Goal: Task Accomplishment & Management: Use online tool/utility

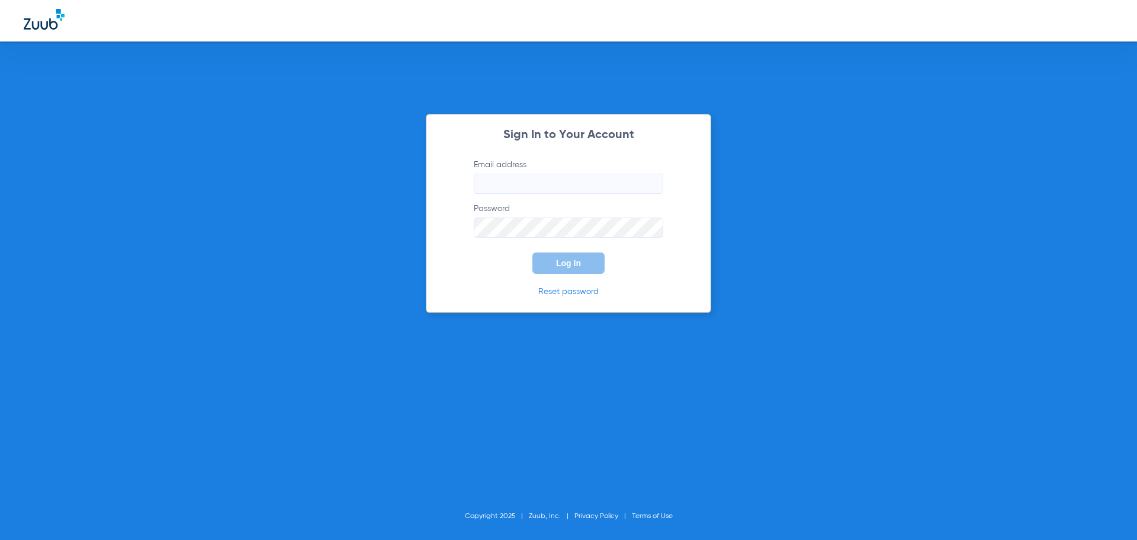
type input "[EMAIL_ADDRESS][DOMAIN_NAME]"
click at [580, 257] on button "Log In" at bounding box center [569, 262] width 72 height 21
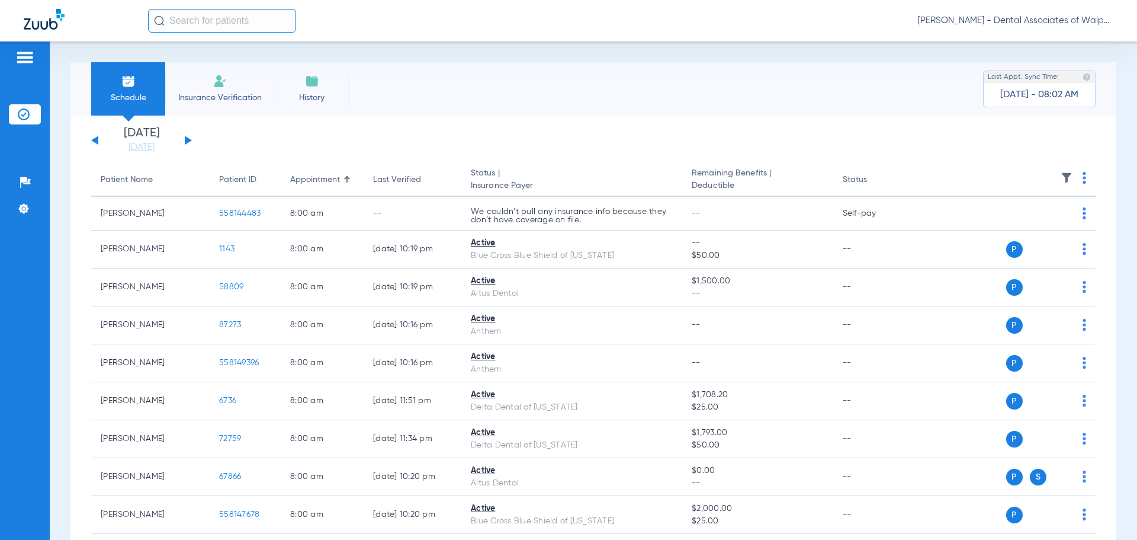
click at [187, 138] on button at bounding box center [188, 140] width 7 height 9
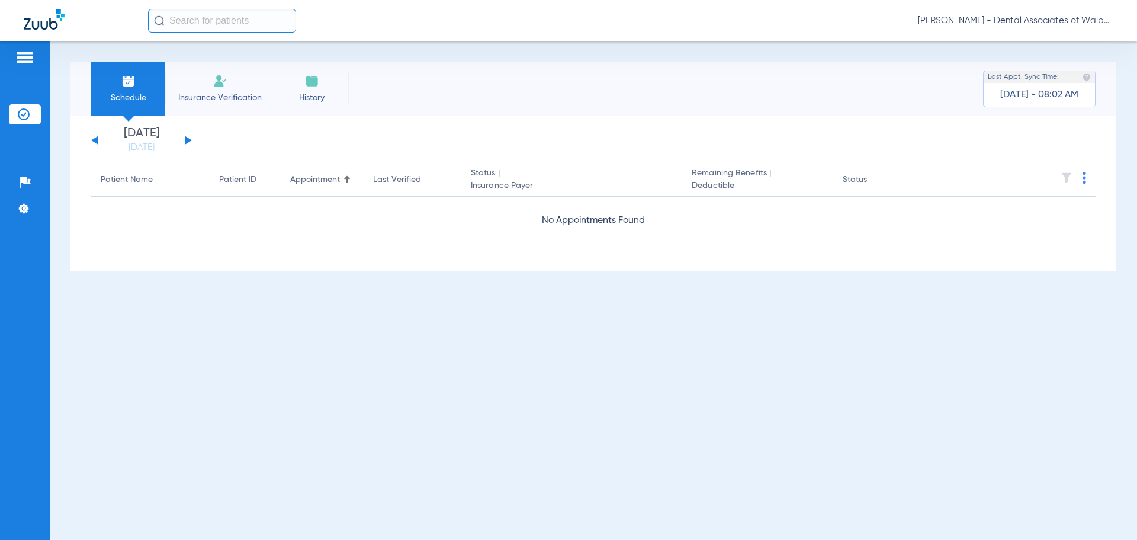
click at [187, 138] on button at bounding box center [188, 140] width 7 height 9
drag, startPoint x: 187, startPoint y: 138, endPoint x: 201, endPoint y: 132, distance: 15.1
click at [201, 132] on app-single-date-navigator "[DATE] [DATE] [DATE] [DATE] [DATE] [DATE] [DATE] [DATE] [DATE] [DATE] [DATE] [D…" at bounding box center [593, 140] width 1005 height 26
click at [186, 142] on button at bounding box center [188, 140] width 7 height 9
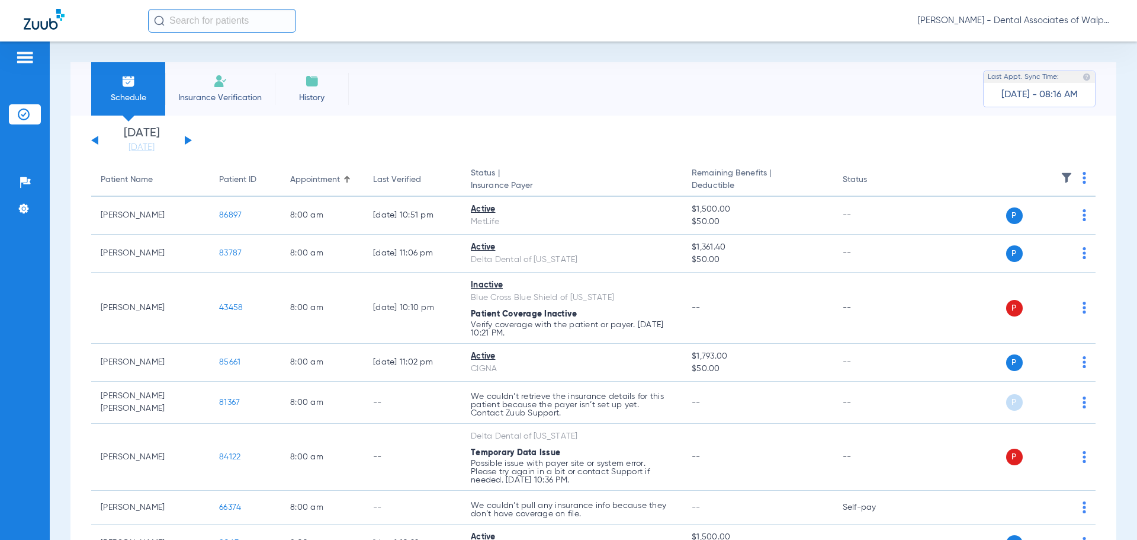
drag, startPoint x: 206, startPoint y: 22, endPoint x: 261, endPoint y: 11, distance: 56.1
click at [206, 22] on input "text" at bounding box center [222, 21] width 148 height 24
type input "85946"
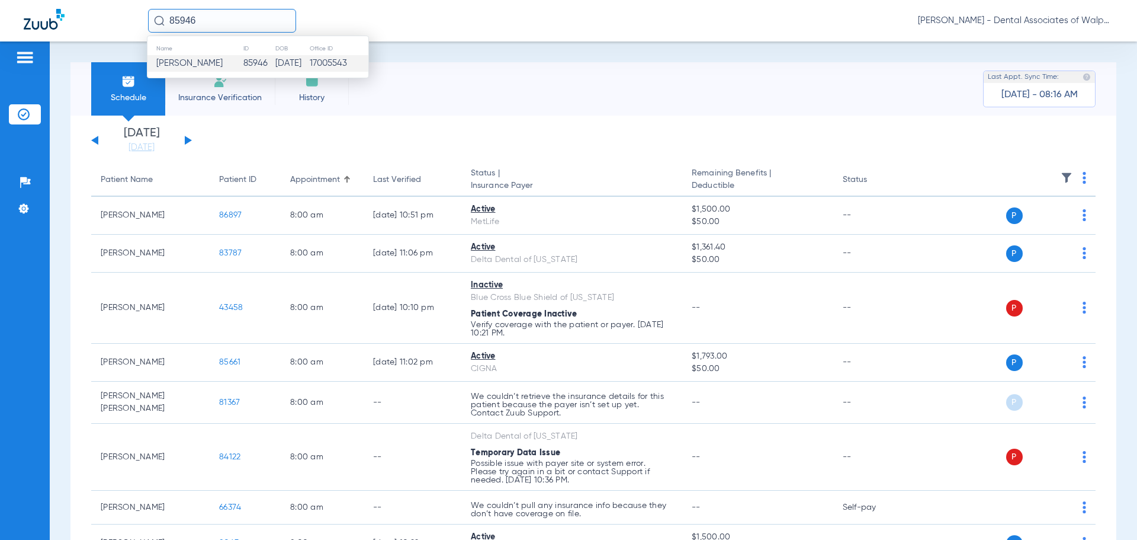
click at [177, 63] on span "[PERSON_NAME]" at bounding box center [189, 63] width 66 height 9
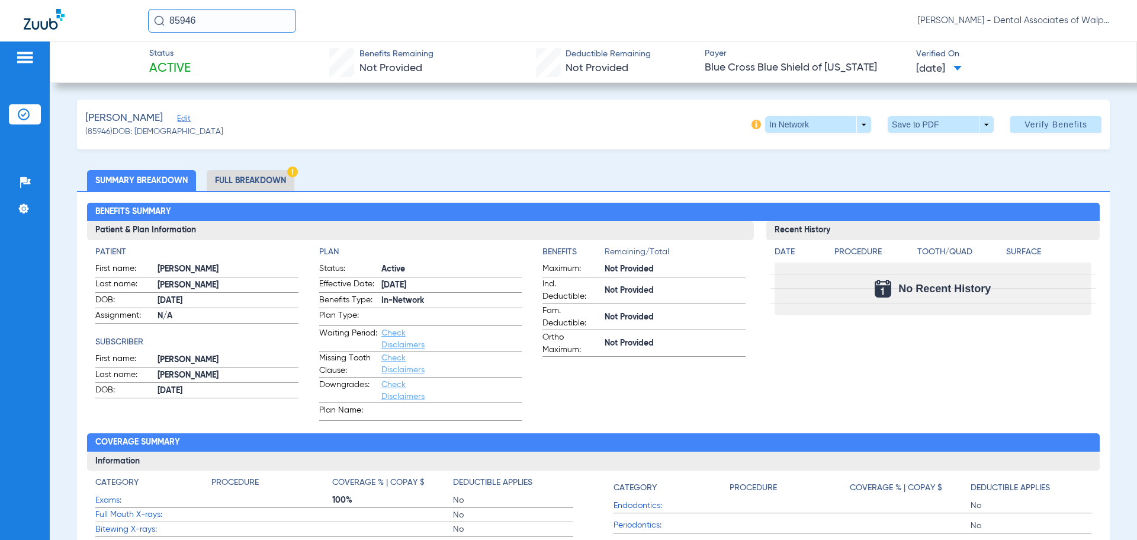
drag, startPoint x: 134, startPoint y: 6, endPoint x: 116, endPoint y: 5, distance: 17.8
click at [116, 5] on div "85946 [PERSON_NAME] - Dental Associates of Walpole" at bounding box center [568, 20] width 1137 height 41
type input "558147412"
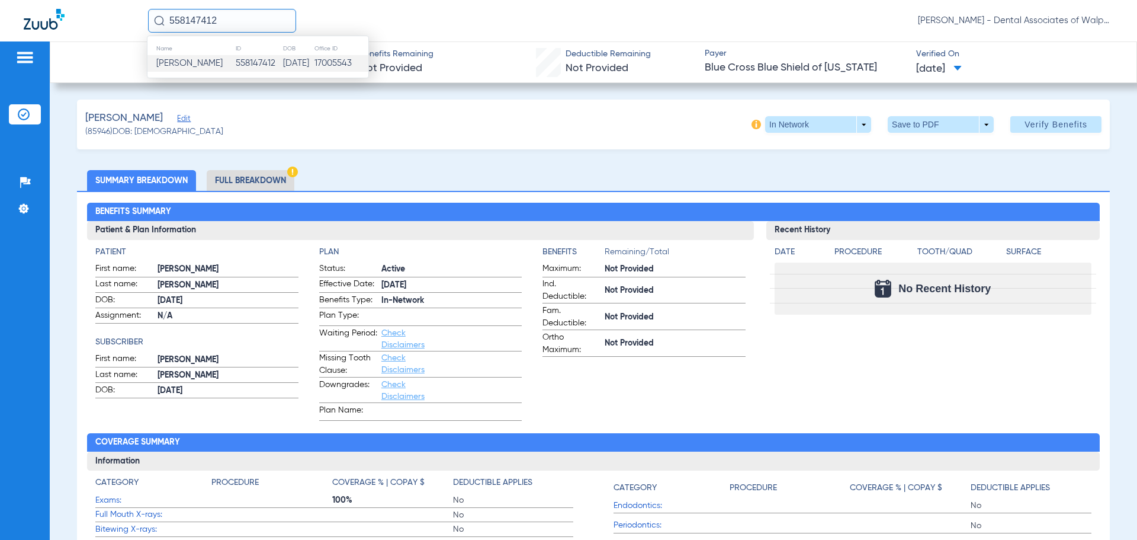
click at [191, 60] on span "[PERSON_NAME]" at bounding box center [189, 63] width 66 height 9
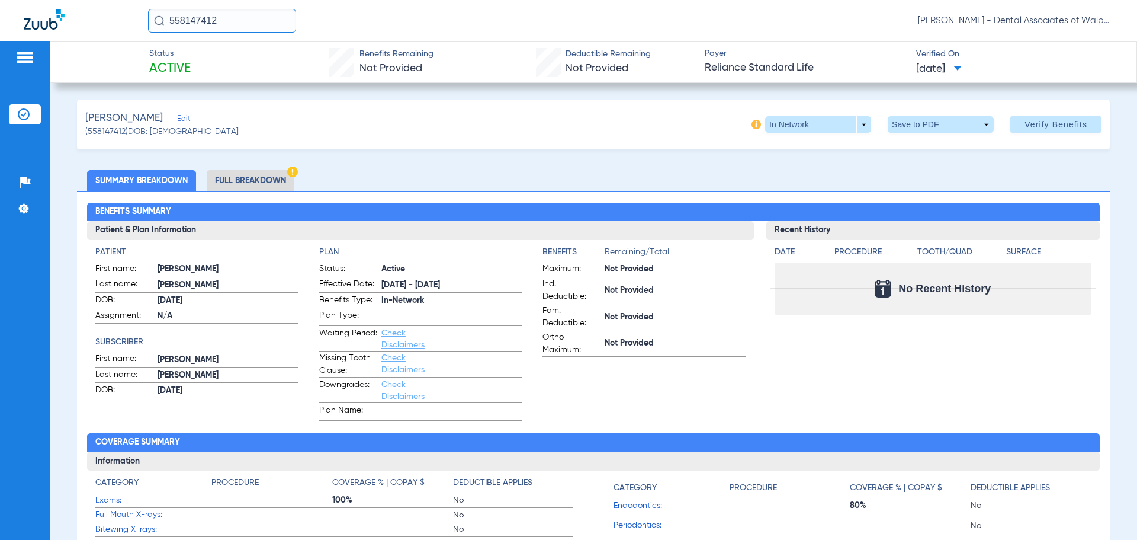
drag, startPoint x: 227, startPoint y: 19, endPoint x: 96, endPoint y: -7, distance: 134.1
click at [96, 0] on html "558147412 [PERSON_NAME] - Dental Associates of Walpole Patients Insurance Verif…" at bounding box center [568, 270] width 1137 height 540
type input "558149777"
click at [190, 65] on span "[PERSON_NAME]" at bounding box center [189, 63] width 66 height 9
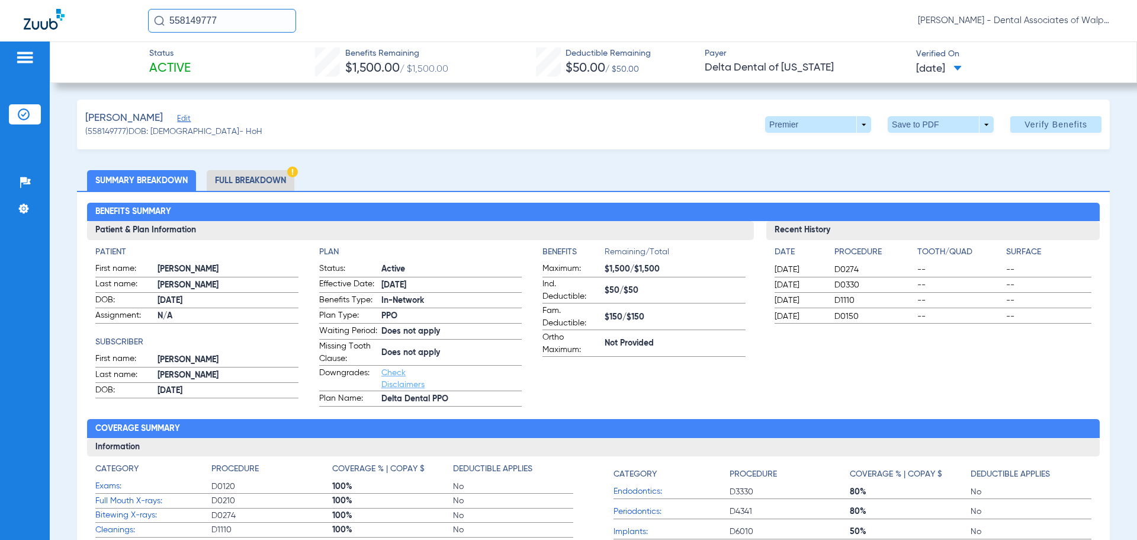
drag, startPoint x: 239, startPoint y: 25, endPoint x: 175, endPoint y: 14, distance: 64.4
click at [175, 14] on input "558149777" at bounding box center [222, 21] width 148 height 24
click at [194, 63] on span "[PERSON_NAME]" at bounding box center [189, 63] width 66 height 9
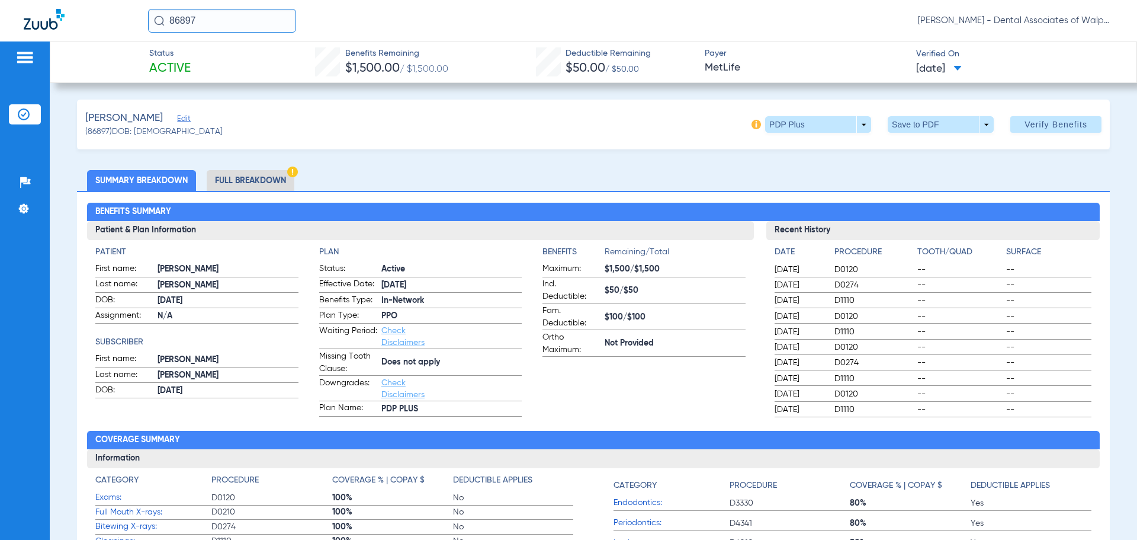
drag, startPoint x: 227, startPoint y: 17, endPoint x: 110, endPoint y: 14, distance: 117.9
click at [110, 14] on div "86897 [PERSON_NAME] - Dental Associates of Walpole" at bounding box center [568, 20] width 1137 height 41
type input "55255"
click at [216, 21] on input "55255" at bounding box center [222, 21] width 148 height 24
click at [186, 62] on span "[PERSON_NAME]" at bounding box center [189, 63] width 66 height 9
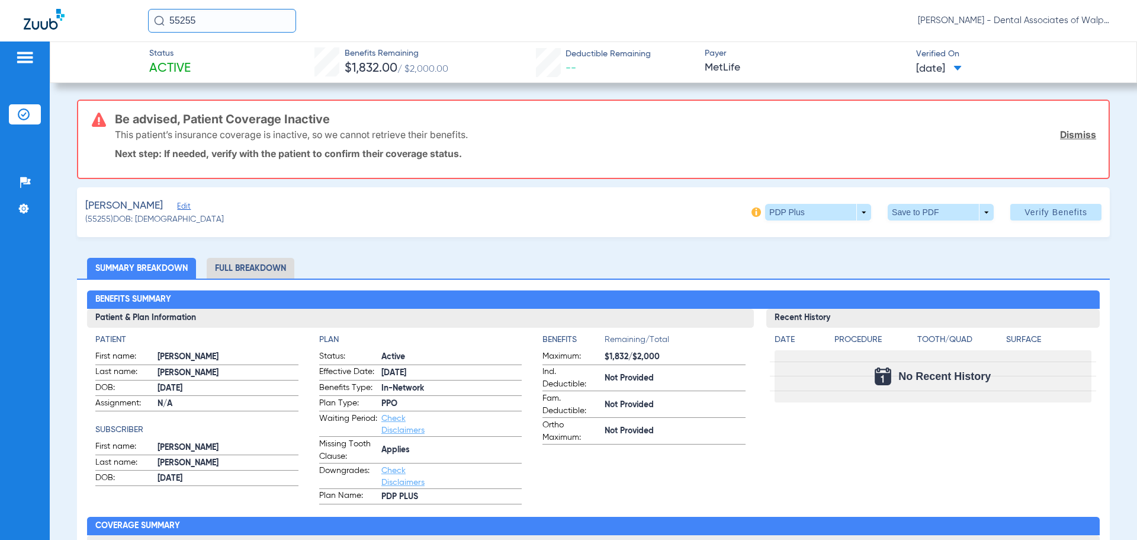
drag, startPoint x: 220, startPoint y: 21, endPoint x: 59, endPoint y: -11, distance: 165.0
click at [59, 0] on html "55255 [PERSON_NAME] - Dental Associates of Walpole Patients Insurance Verificat…" at bounding box center [568, 270] width 1137 height 540
type input "30546"
click at [191, 63] on span "[PERSON_NAME]" at bounding box center [189, 63] width 66 height 9
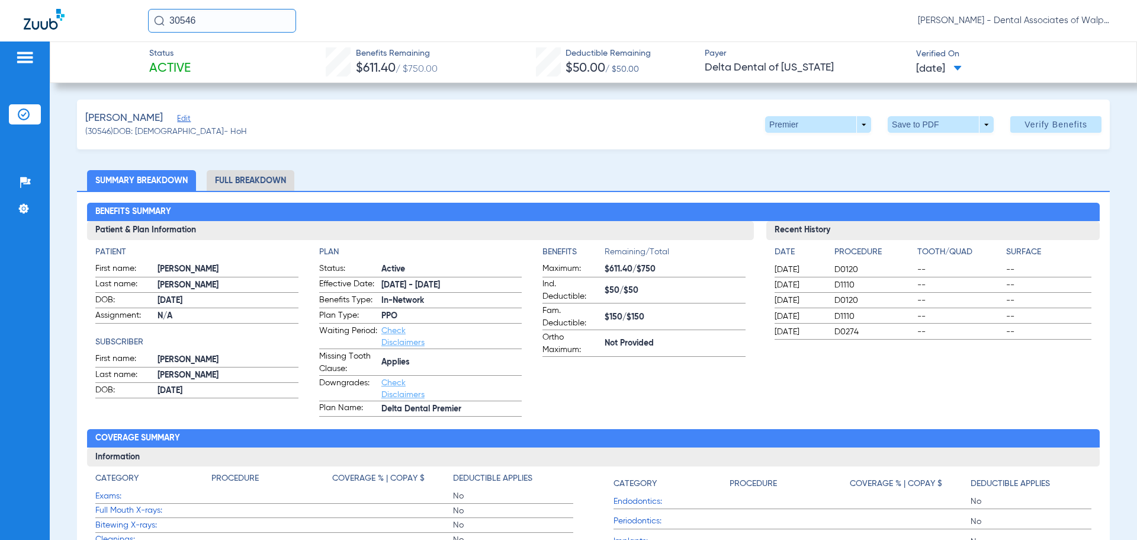
drag, startPoint x: 227, startPoint y: 18, endPoint x: 117, endPoint y: 8, distance: 111.2
click at [117, 8] on div "30546 [PERSON_NAME] - Dental Associates of Walpole" at bounding box center [568, 20] width 1137 height 41
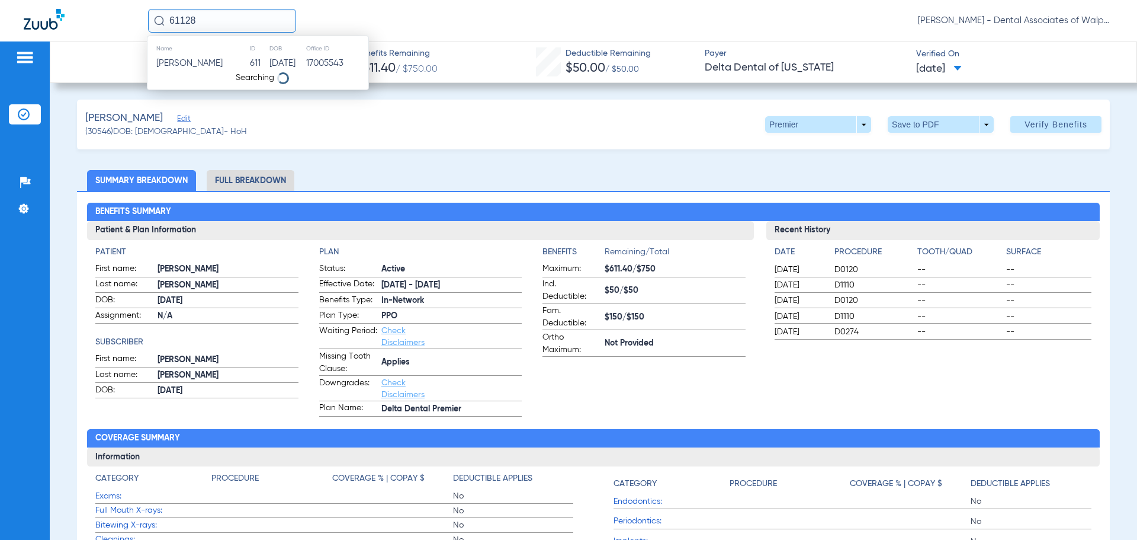
type input "61128"
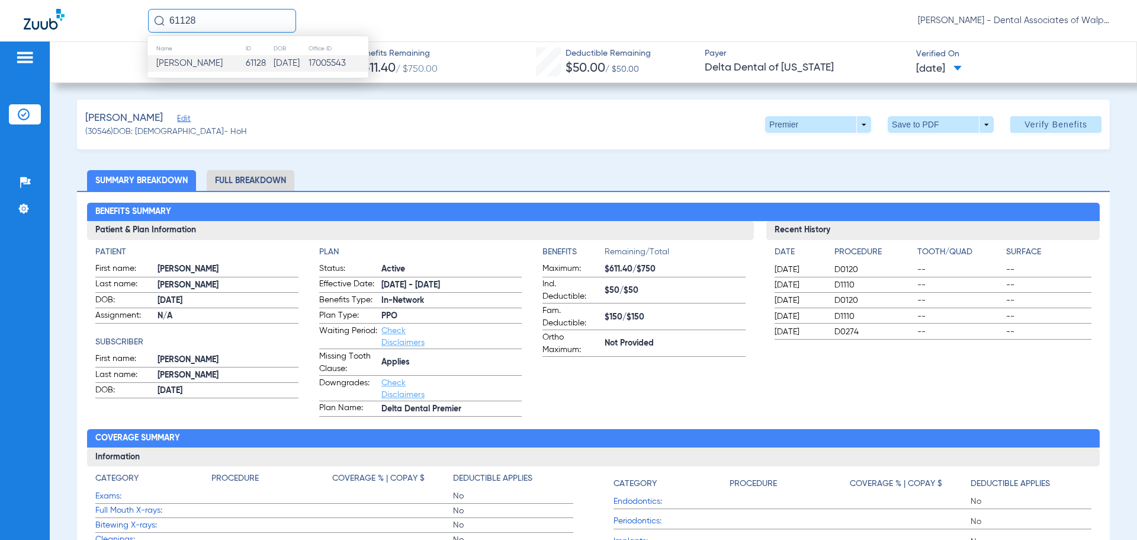
click at [188, 65] on span "[PERSON_NAME]" at bounding box center [189, 63] width 66 height 9
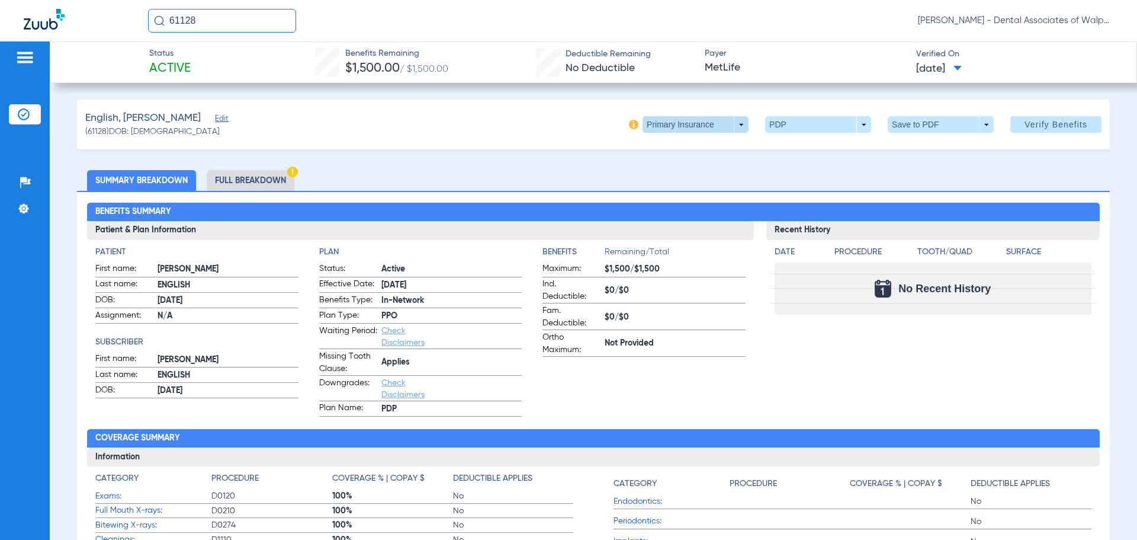
click at [730, 127] on span at bounding box center [696, 124] width 106 height 17
click at [668, 174] on span "Secondary Insurance" at bounding box center [683, 172] width 78 height 8
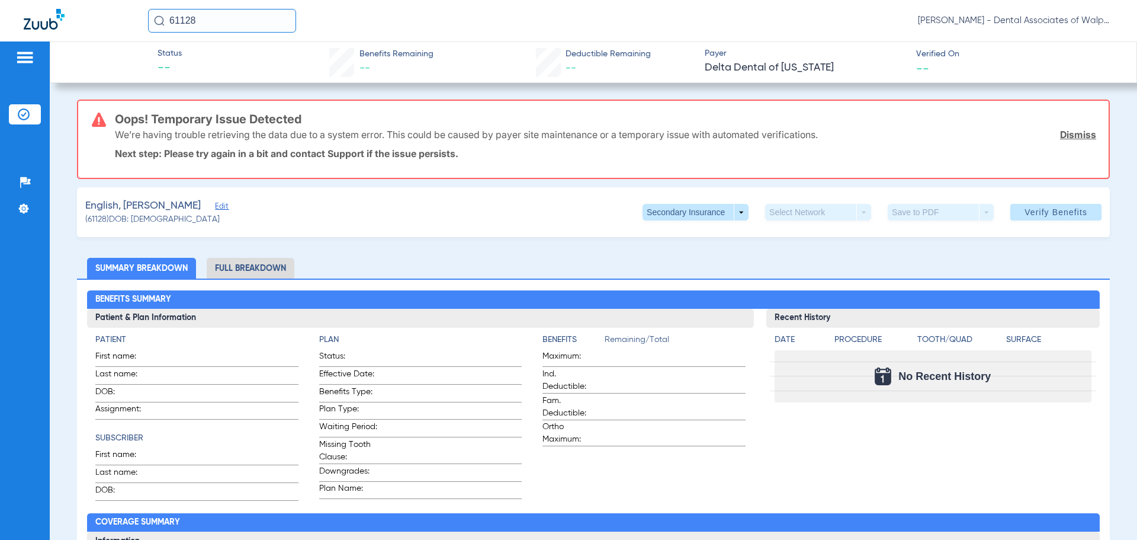
click at [211, 18] on input "61128" at bounding box center [222, 21] width 148 height 24
type input "61157"
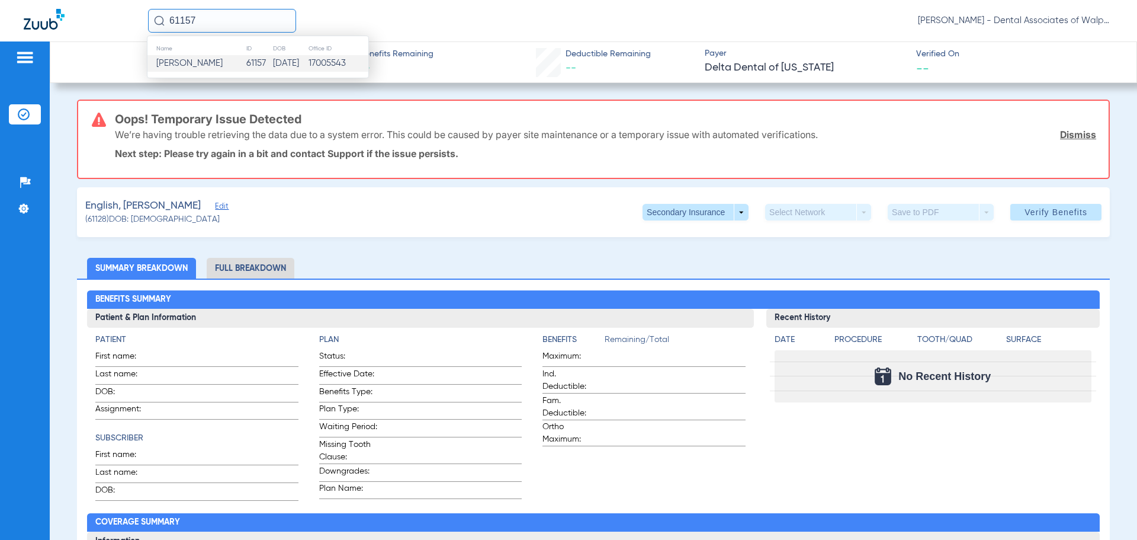
click at [178, 67] on span "[PERSON_NAME]" at bounding box center [189, 63] width 66 height 9
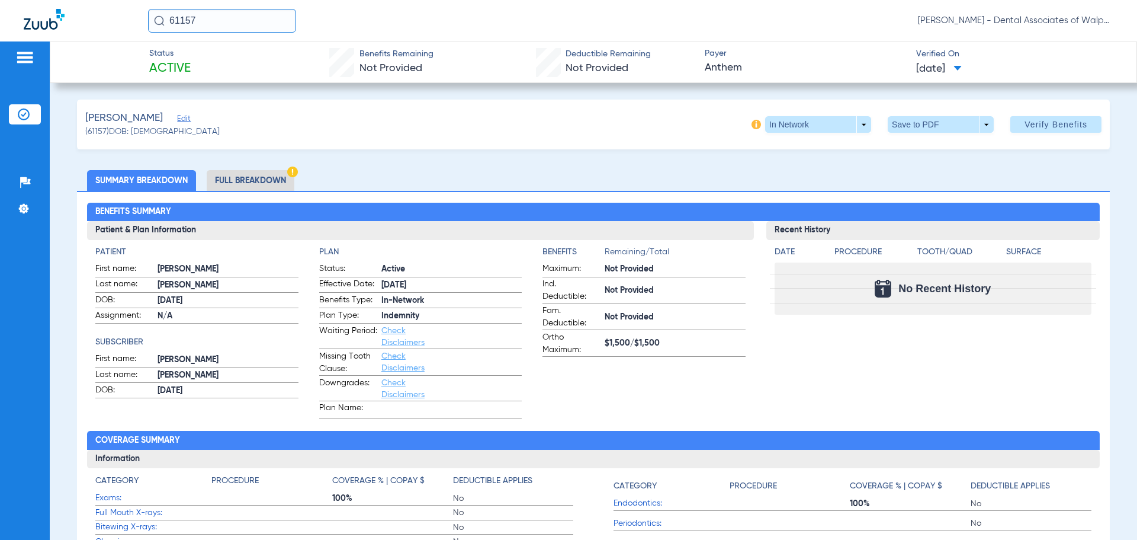
drag, startPoint x: 174, startPoint y: 8, endPoint x: 126, endPoint y: -4, distance: 49.4
click at [126, 0] on html "61157 [PERSON_NAME] - Dental Associates of Walpole Patients Insurance Verificat…" at bounding box center [568, 270] width 1137 height 540
type input "80436"
click at [218, 61] on span "[PERSON_NAME]" at bounding box center [189, 63] width 66 height 9
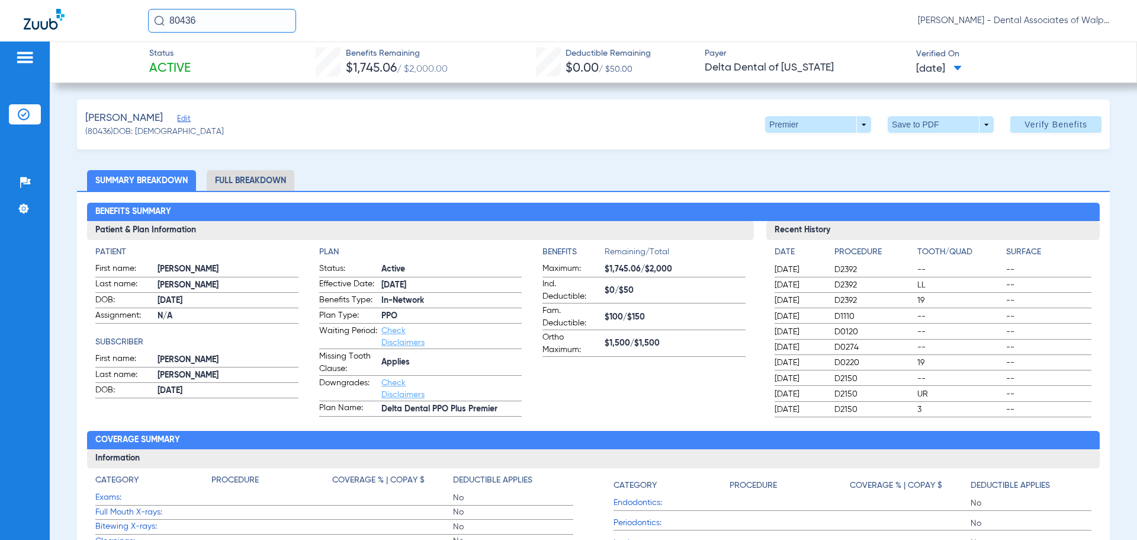
drag, startPoint x: 72, startPoint y: -14, endPoint x: 53, endPoint y: -20, distance: 19.7
click at [53, 0] on html "80436 [PERSON_NAME] - Dental Associates of Walpole Patients Insurance Verificat…" at bounding box center [568, 270] width 1137 height 540
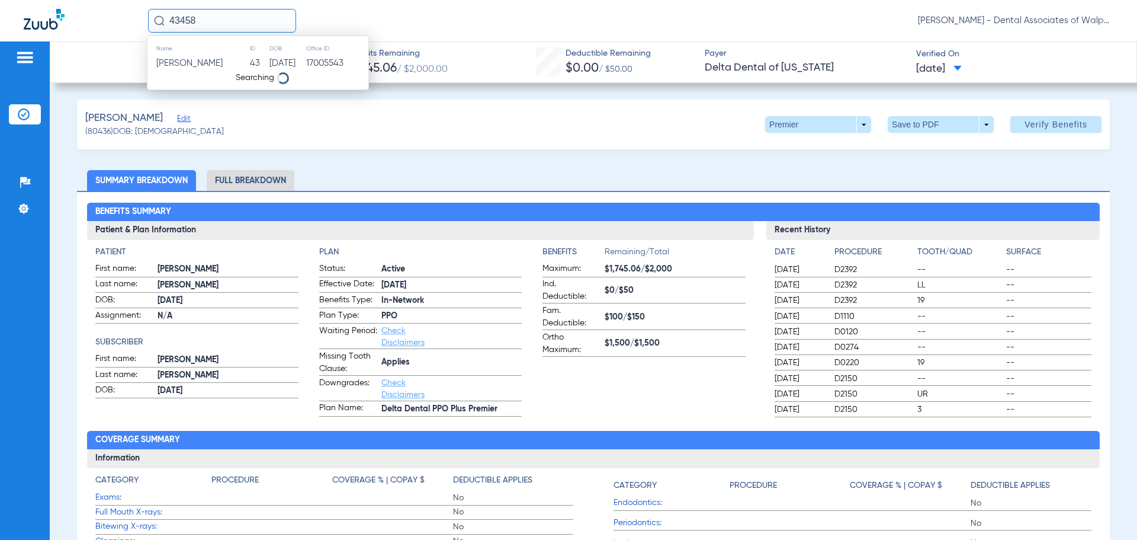
type input "43458"
click at [197, 66] on span "[PERSON_NAME]" at bounding box center [189, 63] width 66 height 9
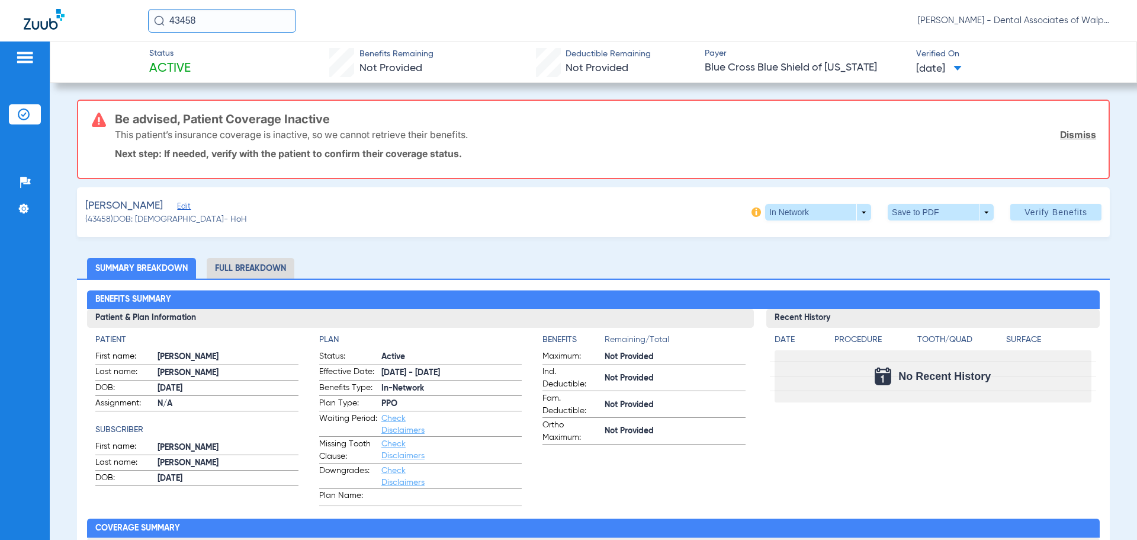
drag, startPoint x: 85, startPoint y: 6, endPoint x: 0, endPoint y: -33, distance: 93.3
click at [0, 0] on html "43458 [PERSON_NAME] - Dental Associates of Walpole Patients Insurance Verificat…" at bounding box center [568, 270] width 1137 height 540
type input "81120"
click at [199, 66] on span "[PERSON_NAME]" at bounding box center [189, 63] width 66 height 9
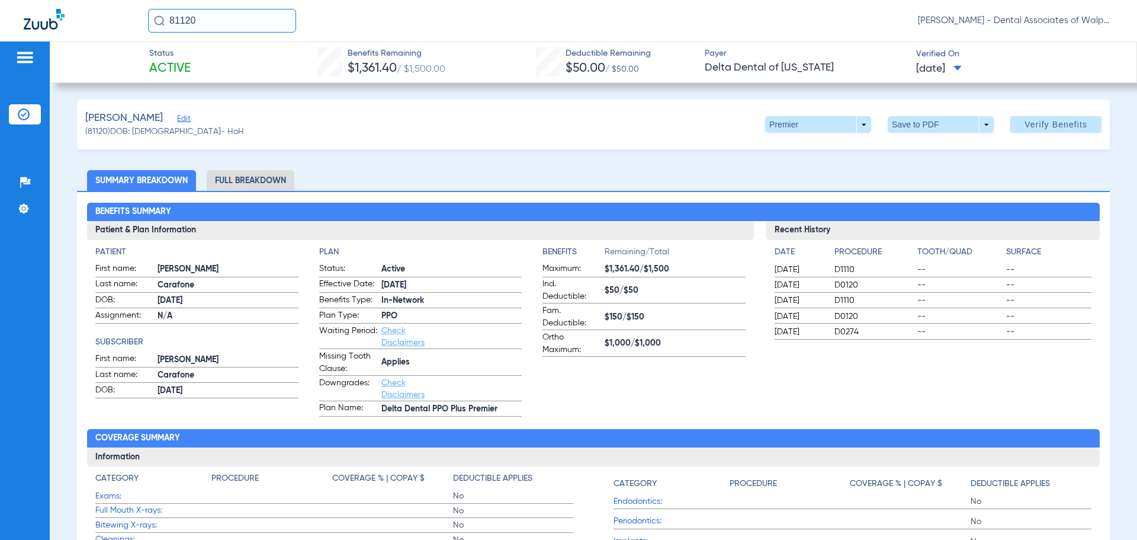
drag, startPoint x: 240, startPoint y: 22, endPoint x: 124, endPoint y: 9, distance: 116.8
click at [124, 9] on div "81120 [PERSON_NAME] - Dental Associates of Walpole" at bounding box center [568, 20] width 1137 height 41
type input "19575"
click at [175, 60] on span "[PERSON_NAME]" at bounding box center [189, 63] width 66 height 9
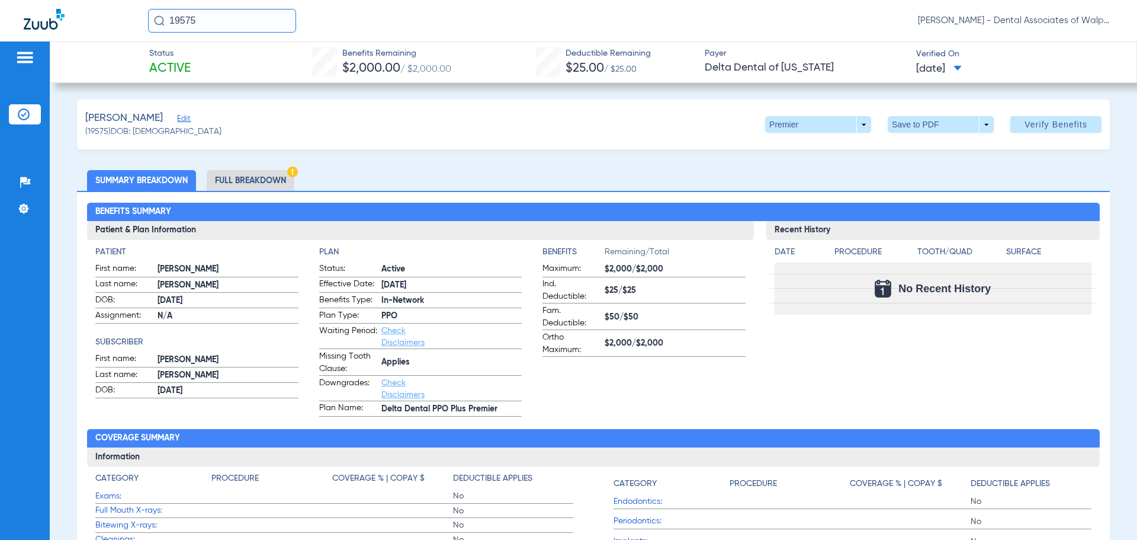
drag, startPoint x: 215, startPoint y: 15, endPoint x: 93, endPoint y: -11, distance: 124.7
click at [93, 0] on html "19575 [PERSON_NAME] - Dental Associates of Walpole Patients Insurance Verificat…" at bounding box center [568, 270] width 1137 height 540
type input "68973"
click at [182, 63] on span "[PERSON_NAME]" at bounding box center [189, 63] width 66 height 9
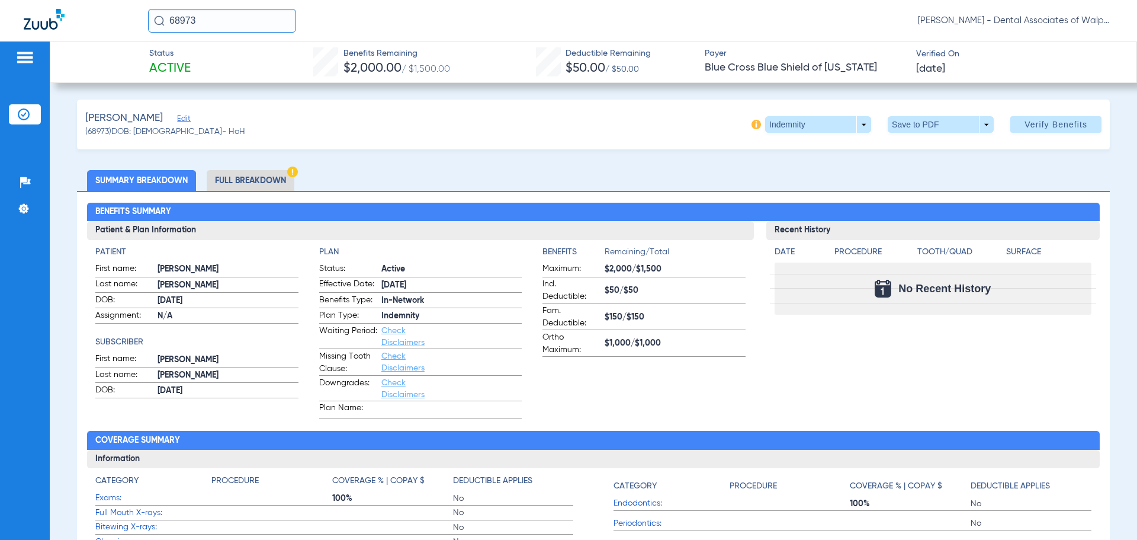
drag, startPoint x: 236, startPoint y: 16, endPoint x: 145, endPoint y: -18, distance: 98.0
click at [145, 0] on html "68973 [PERSON_NAME] - Dental Associates of Walpole Patients Insurance Verificat…" at bounding box center [568, 270] width 1137 height 540
type input "71795"
click at [200, 62] on span "[PERSON_NAME]" at bounding box center [189, 63] width 66 height 9
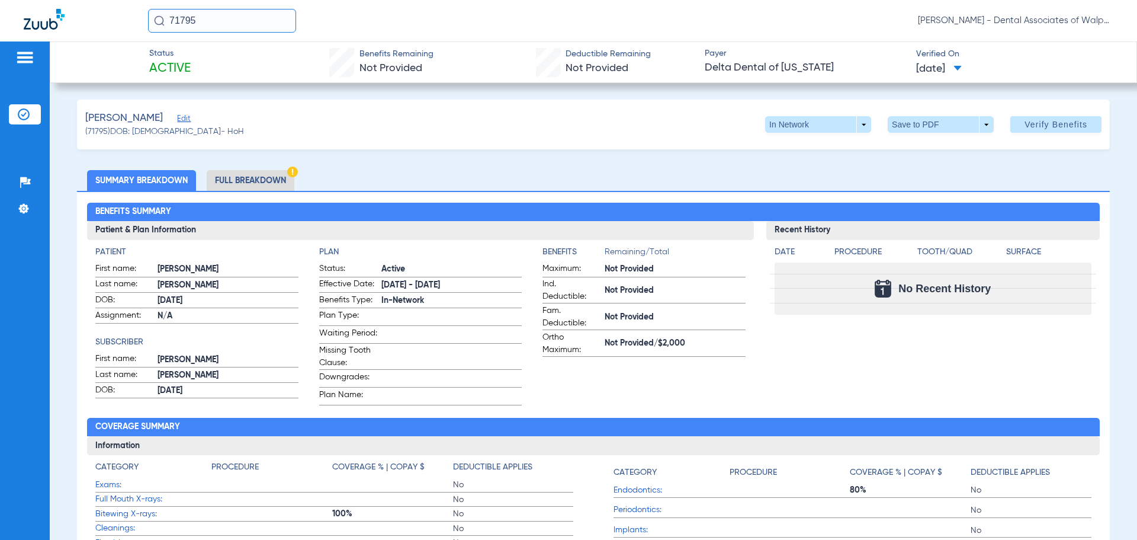
drag, startPoint x: 223, startPoint y: 18, endPoint x: 139, endPoint y: 22, distance: 84.2
click at [139, 22] on div "71795 [PERSON_NAME] - Dental Associates of Walpole" at bounding box center [568, 20] width 1137 height 41
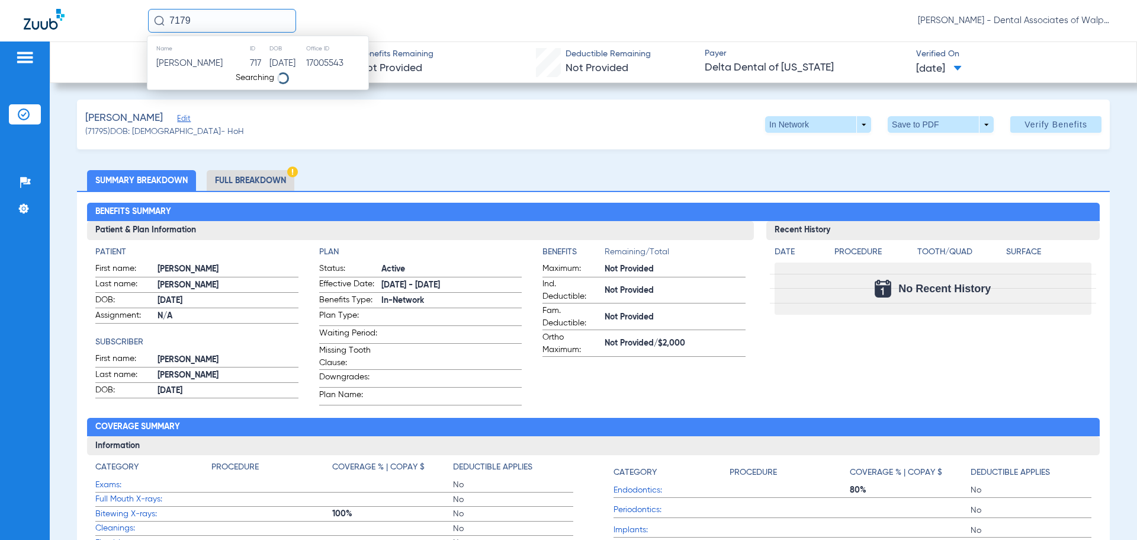
type input "71795"
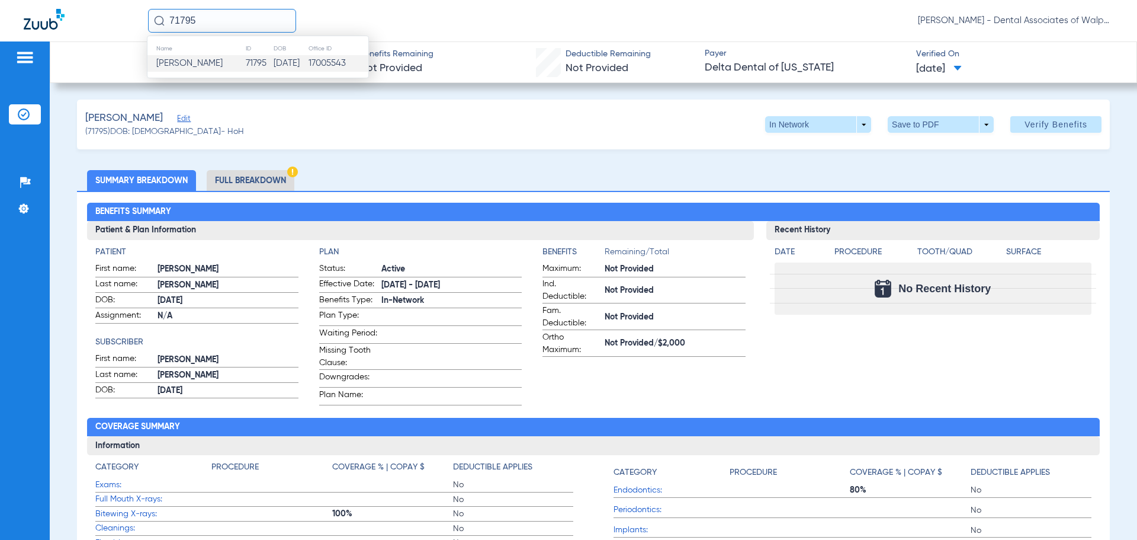
click at [201, 66] on span "[PERSON_NAME]" at bounding box center [189, 63] width 66 height 9
drag, startPoint x: 211, startPoint y: 22, endPoint x: 1, endPoint y: -37, distance: 218.3
click at [1, 0] on html "71795 [PERSON_NAME] - Dental Associates of Walpole Patients Insurance Verificat…" at bounding box center [568, 270] width 1137 height 540
type input "558147669"
click at [188, 64] on span "[PERSON_NAME]" at bounding box center [189, 63] width 66 height 9
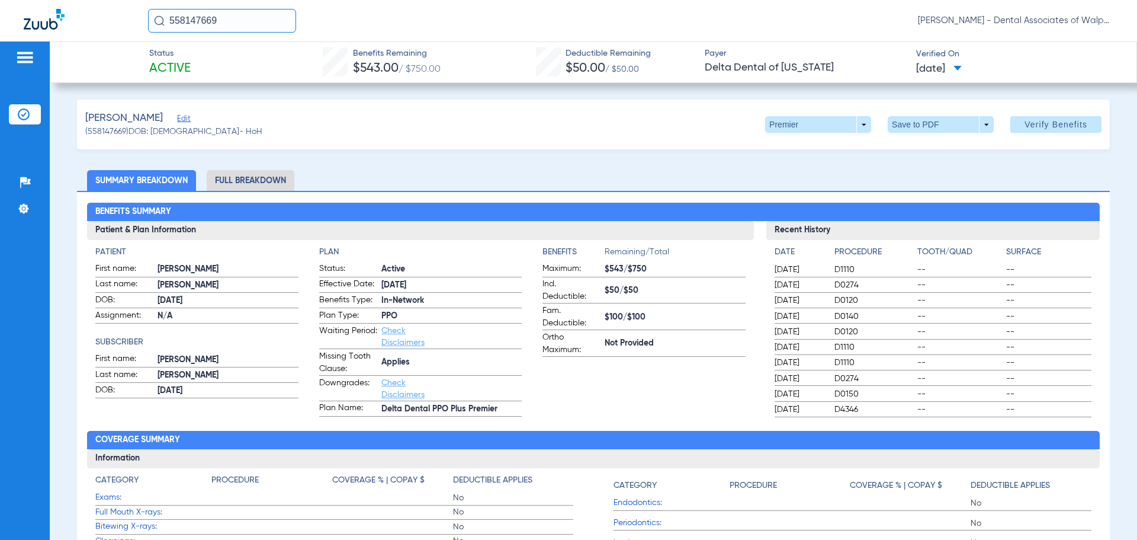
drag, startPoint x: 252, startPoint y: 24, endPoint x: 161, endPoint y: 10, distance: 92.2
click at [161, 10] on input "558147669" at bounding box center [222, 21] width 148 height 24
type input "85661"
click at [181, 64] on span "[PERSON_NAME]" at bounding box center [189, 63] width 66 height 9
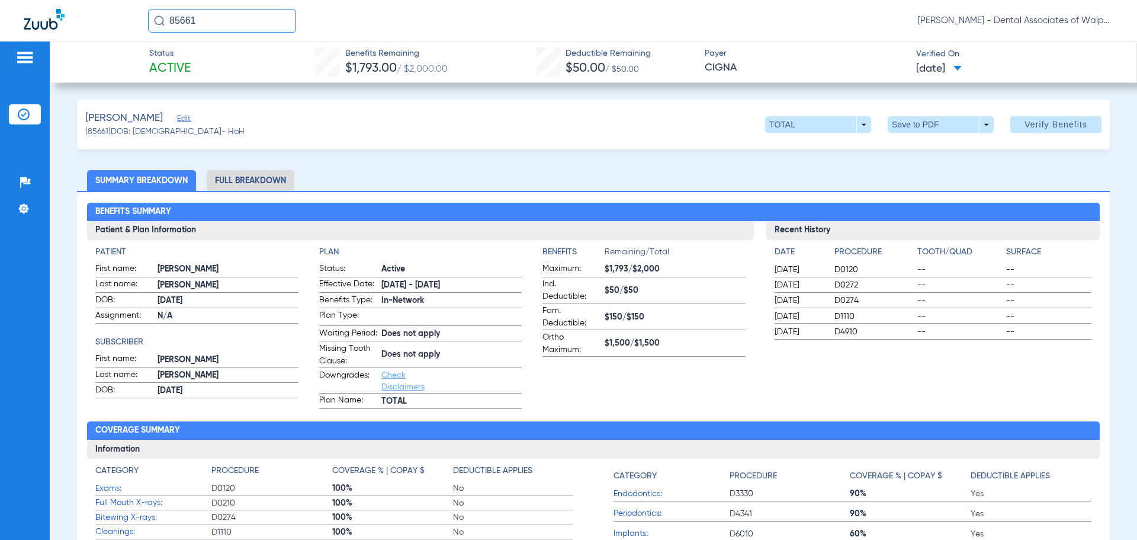
drag, startPoint x: 222, startPoint y: 20, endPoint x: 113, endPoint y: 1, distance: 110.1
click at [117, 13] on div "85661 [PERSON_NAME] - Dental Associates of Walpole" at bounding box center [568, 20] width 1137 height 41
type input "86181"
click at [219, 63] on span "[PERSON_NAME]" at bounding box center [189, 63] width 66 height 9
